Goal: Task Accomplishment & Management: Manage account settings

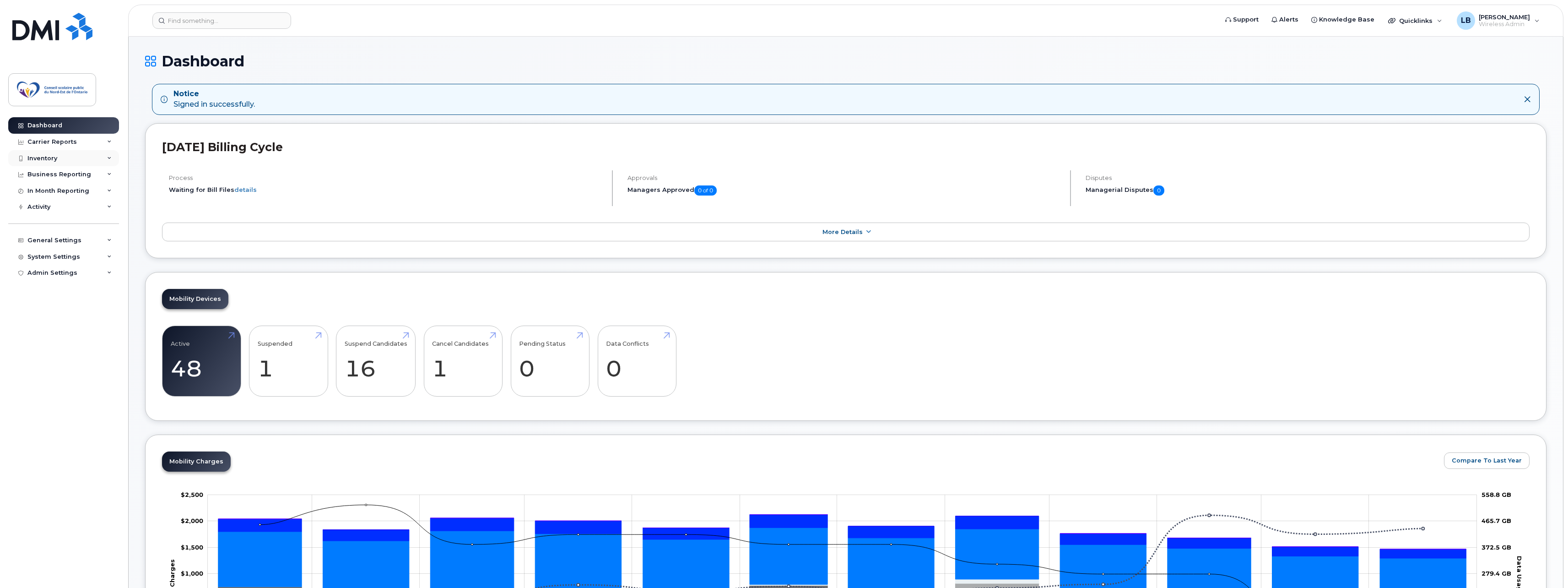
click at [62, 159] on div "Inventory" at bounding box center [63, 158] width 111 height 16
click at [67, 146] on div "Carrier Reports" at bounding box center [63, 142] width 111 height 16
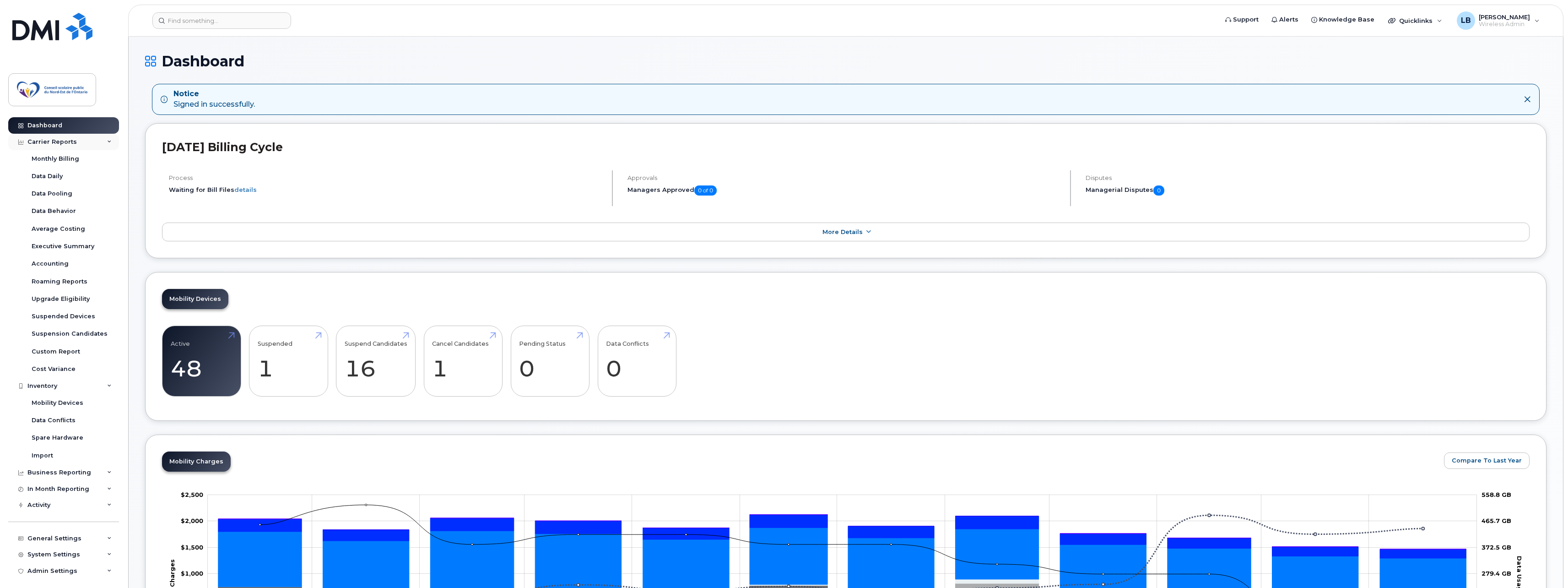
click at [67, 146] on div "Carrier Reports" at bounding box center [63, 142] width 111 height 16
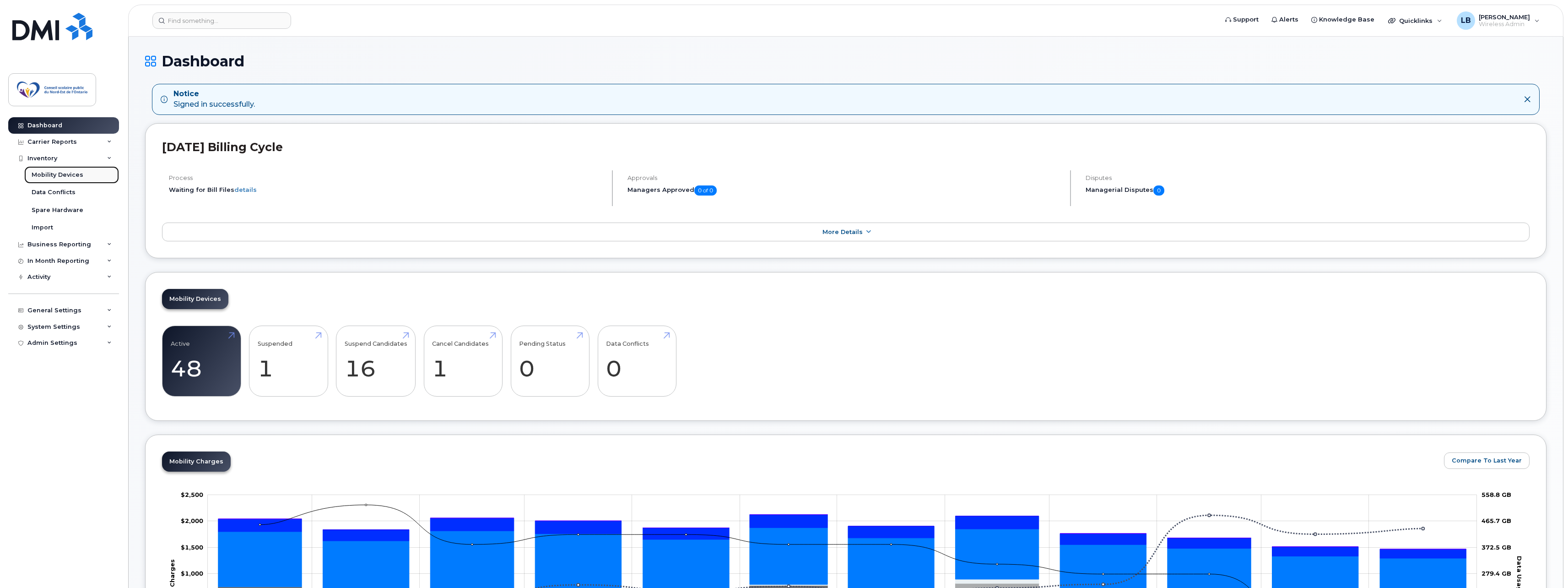
click at [54, 173] on div "Mobility Devices" at bounding box center [57, 175] width 52 height 8
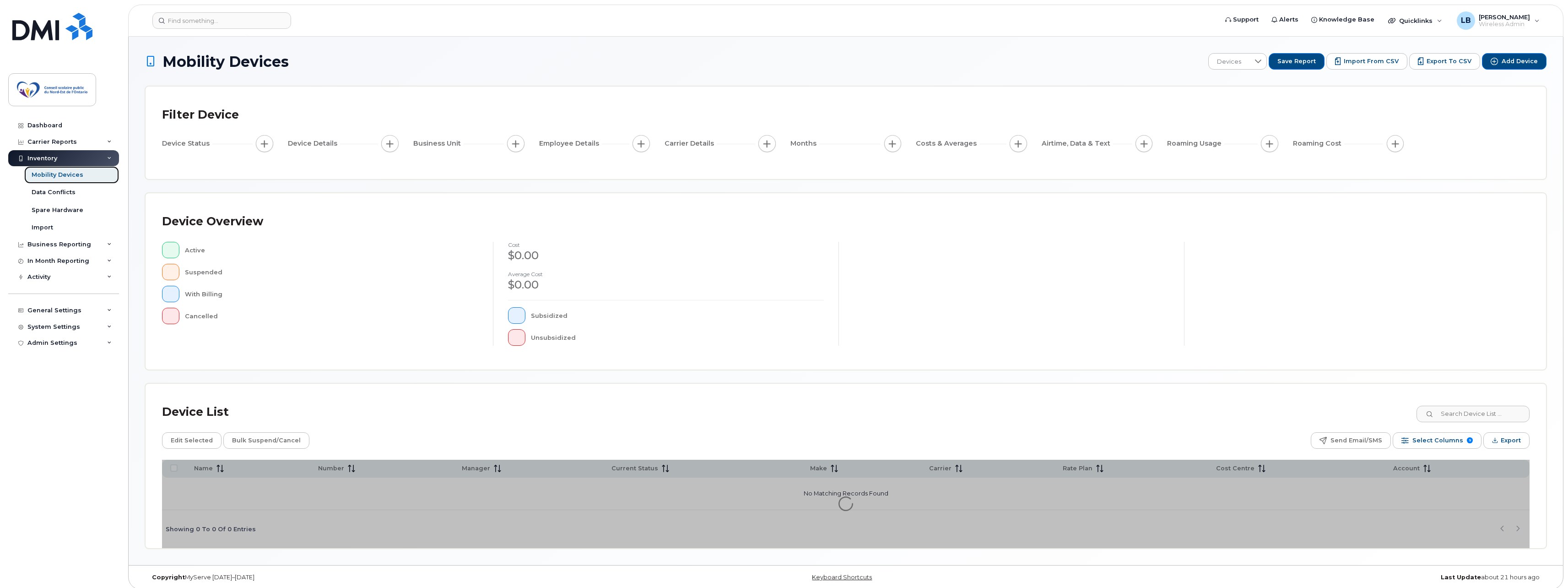
scroll to position [6, 0]
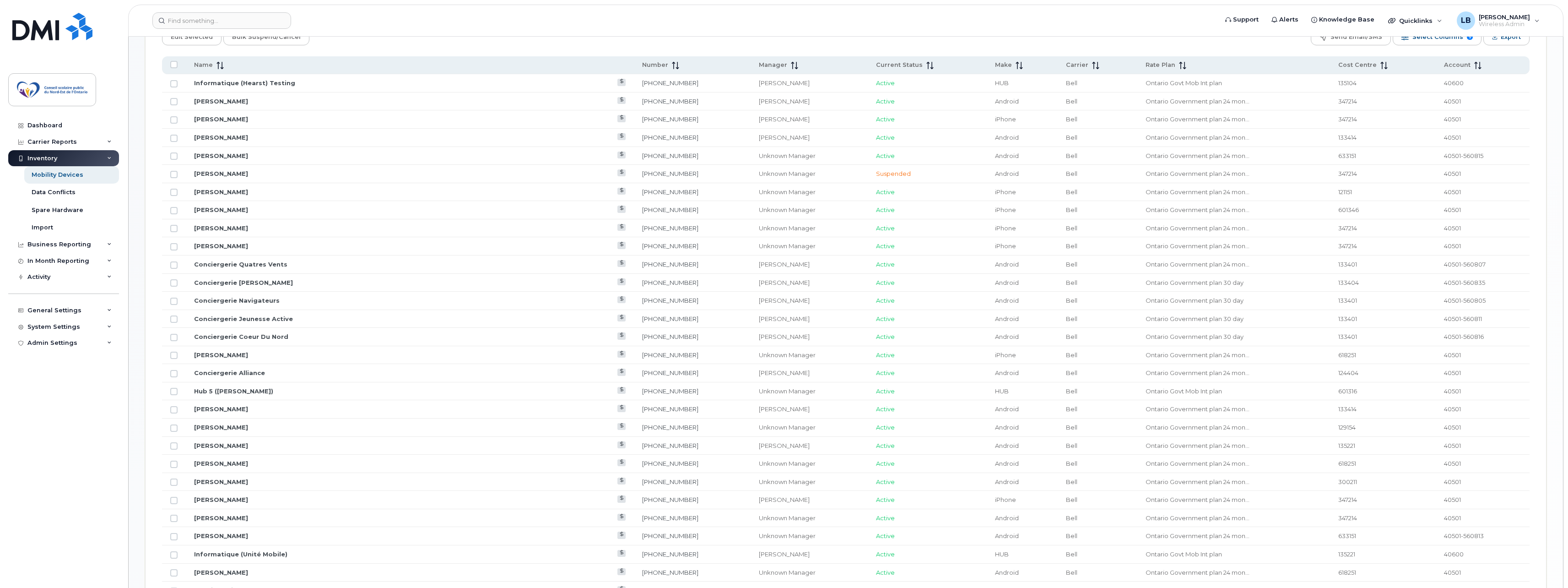
scroll to position [290, 0]
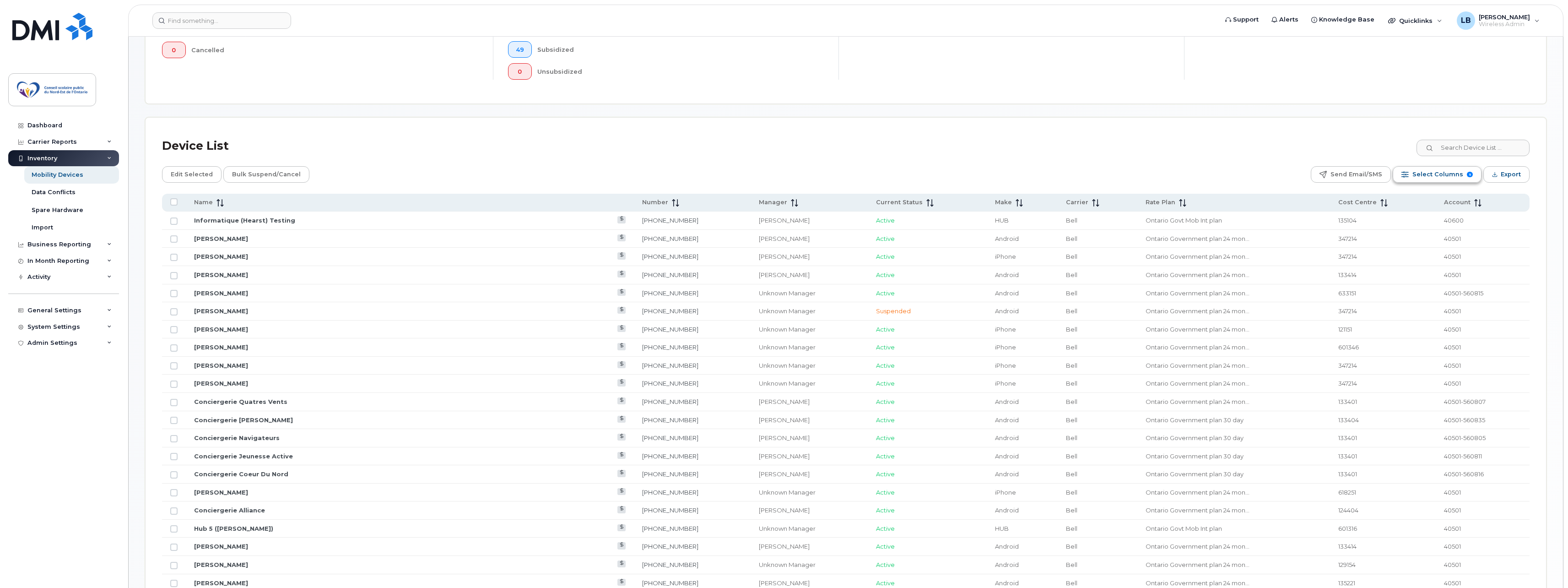
click at [1461, 179] on span "Select Columns" at bounding box center [1438, 175] width 51 height 14
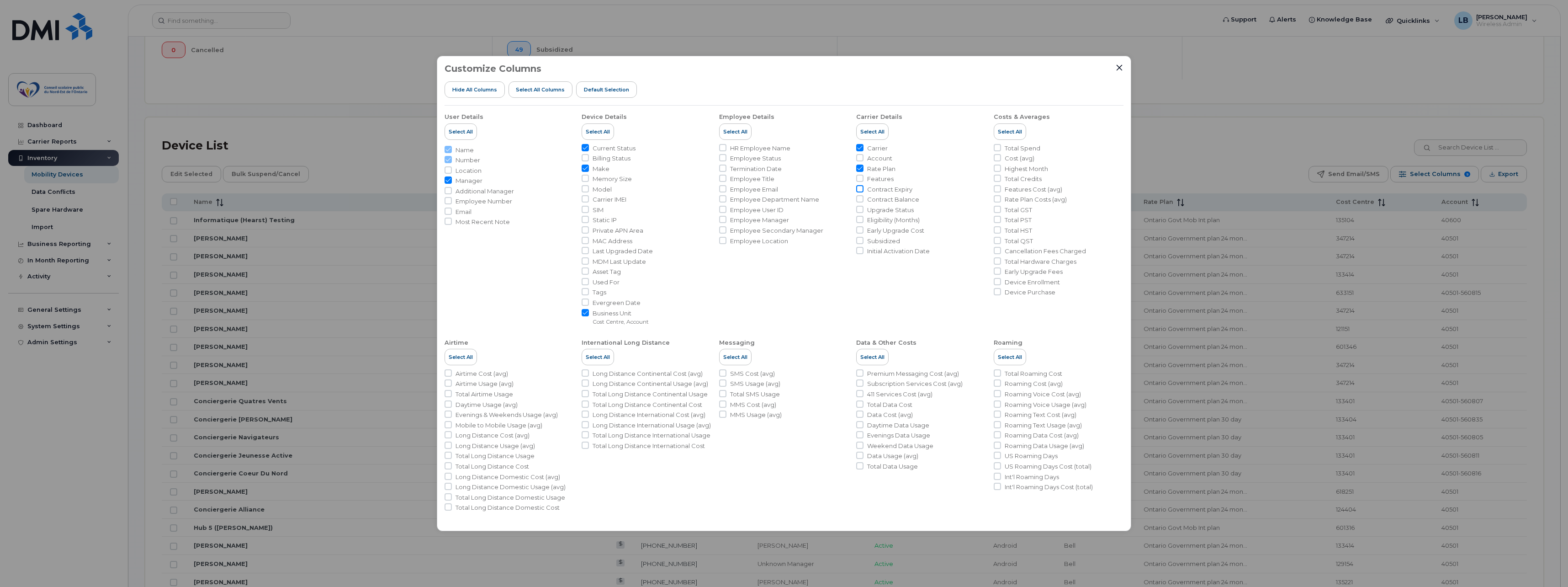
click at [857, 189] on input "Contract Expiry" at bounding box center [860, 189] width 7 height 7
checkbox input "true"
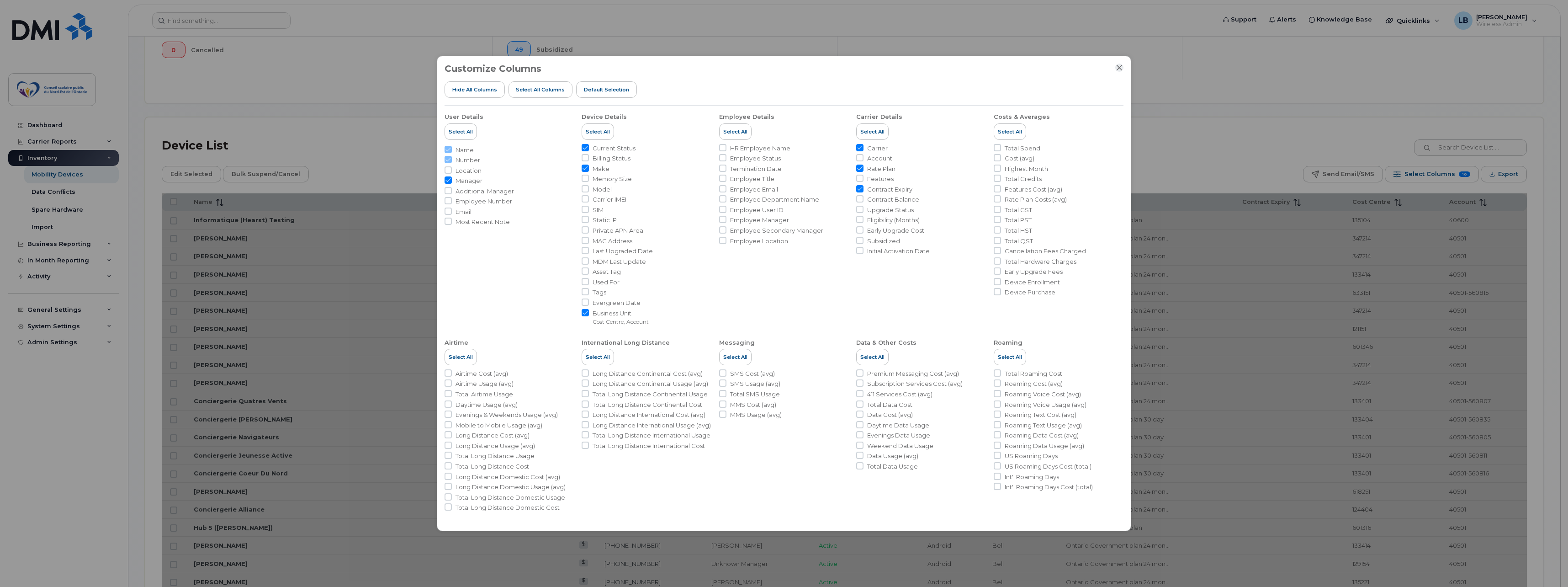
click at [1118, 67] on icon "Close" at bounding box center [1119, 67] width 7 height 7
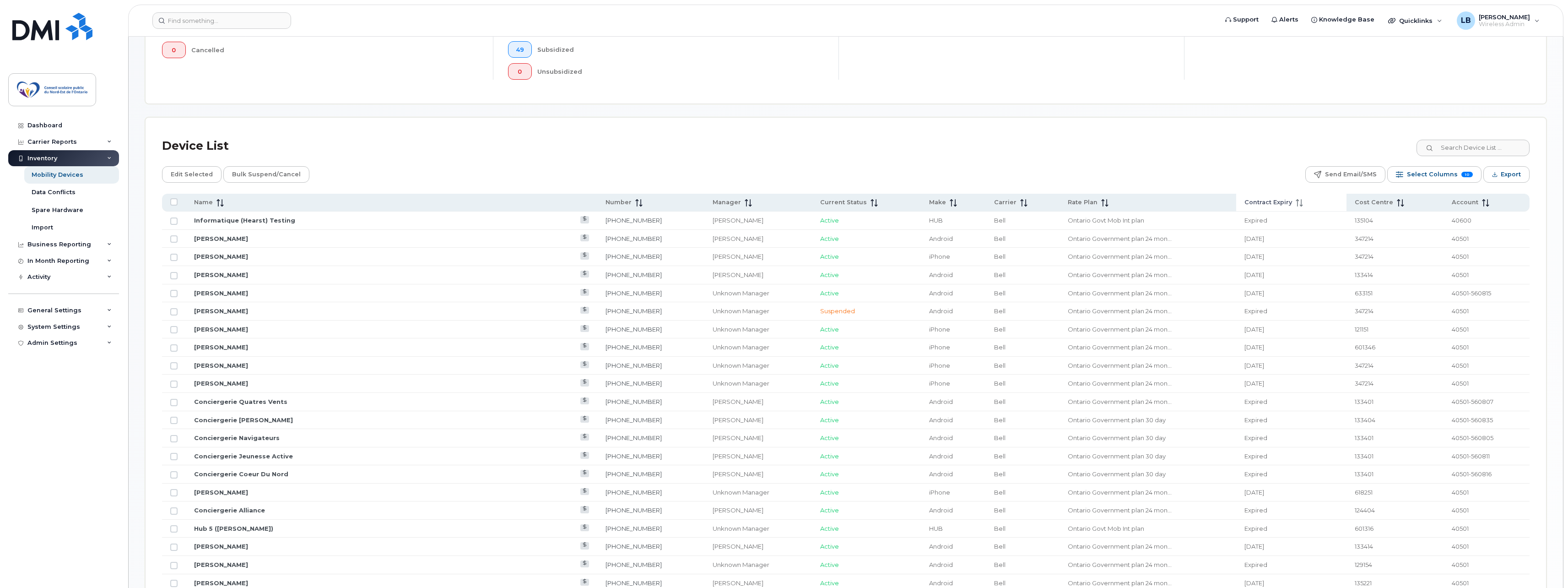
click at [1245, 203] on span "Contract Expiry" at bounding box center [1268, 203] width 48 height 8
drag, startPoint x: 502, startPoint y: 258, endPoint x: 453, endPoint y: 257, distance: 49.0
click at [597, 257] on td "[PHONE_NUMBER]" at bounding box center [651, 256] width 107 height 18
copy link "[PHONE_NUMBER]"
drag, startPoint x: 497, startPoint y: 240, endPoint x: 455, endPoint y: 240, distance: 42.0
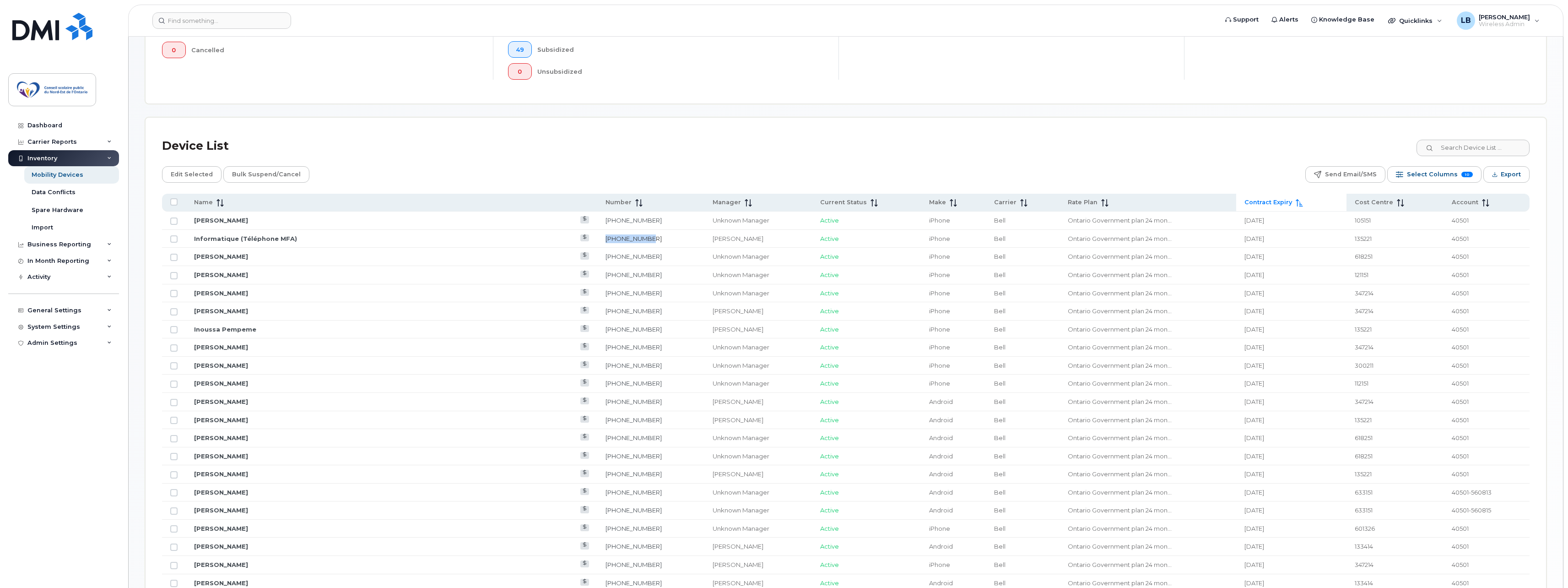
click at [597, 240] on td "[PHONE_NUMBER]" at bounding box center [651, 239] width 107 height 18
copy link "[PHONE_NUMBER]"
